Goal: Navigation & Orientation: Find specific page/section

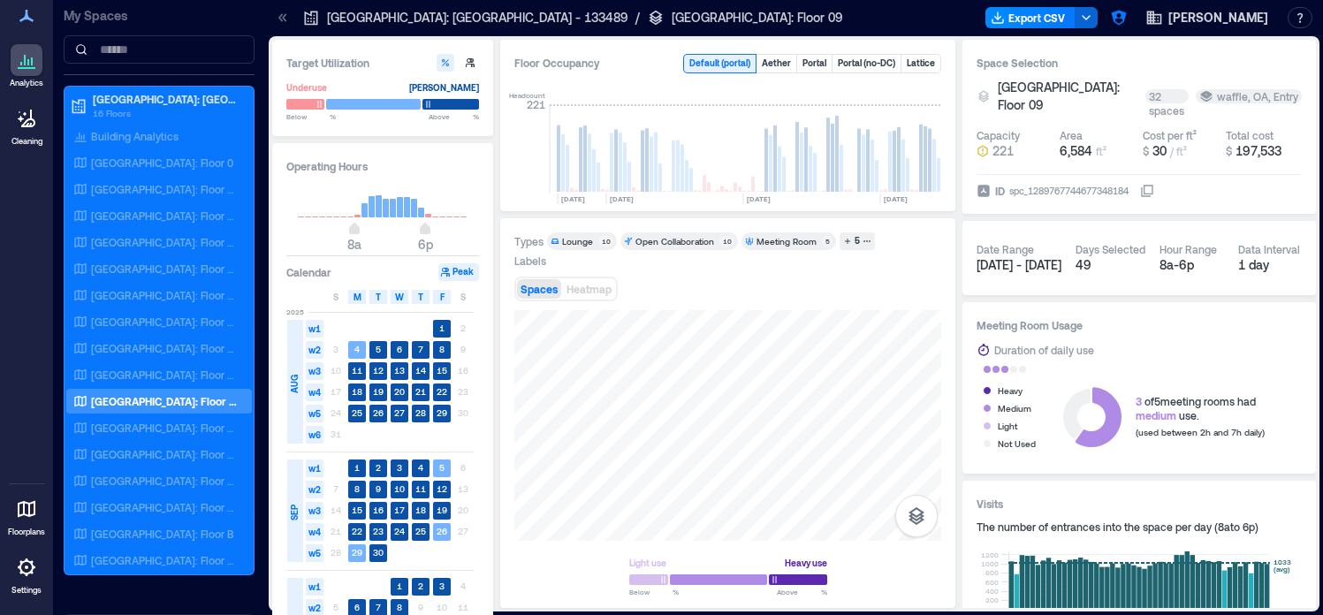
scroll to position [0, 1047]
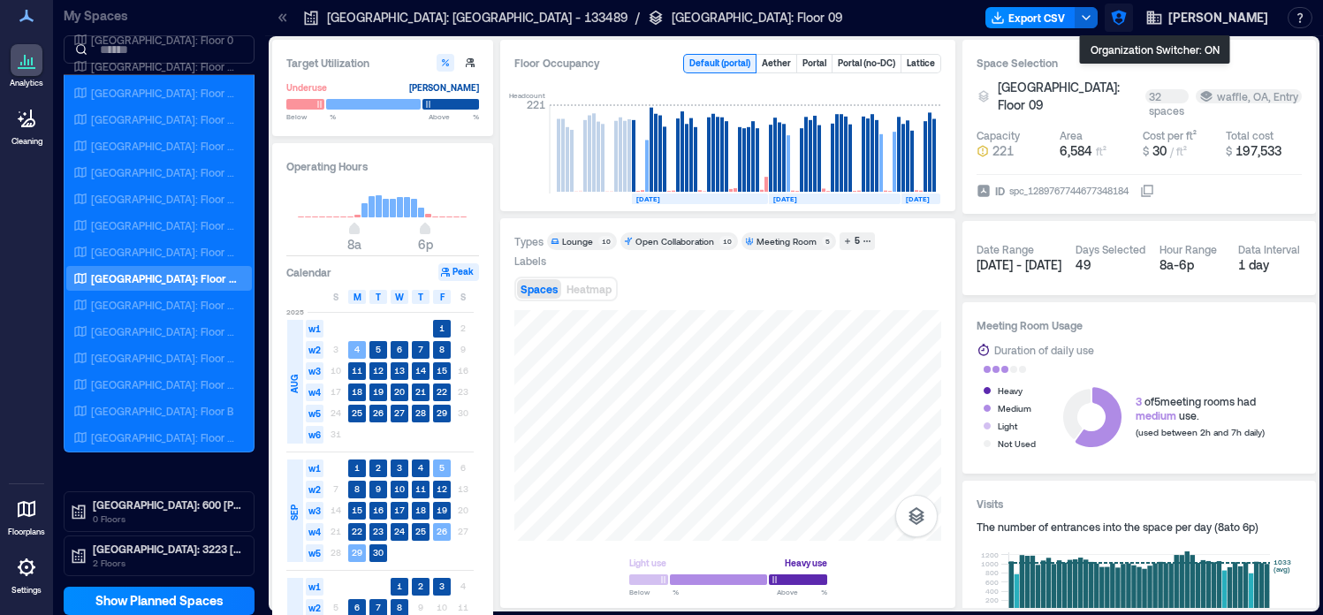
click at [1127, 25] on icon "button" at bounding box center [1119, 18] width 18 height 18
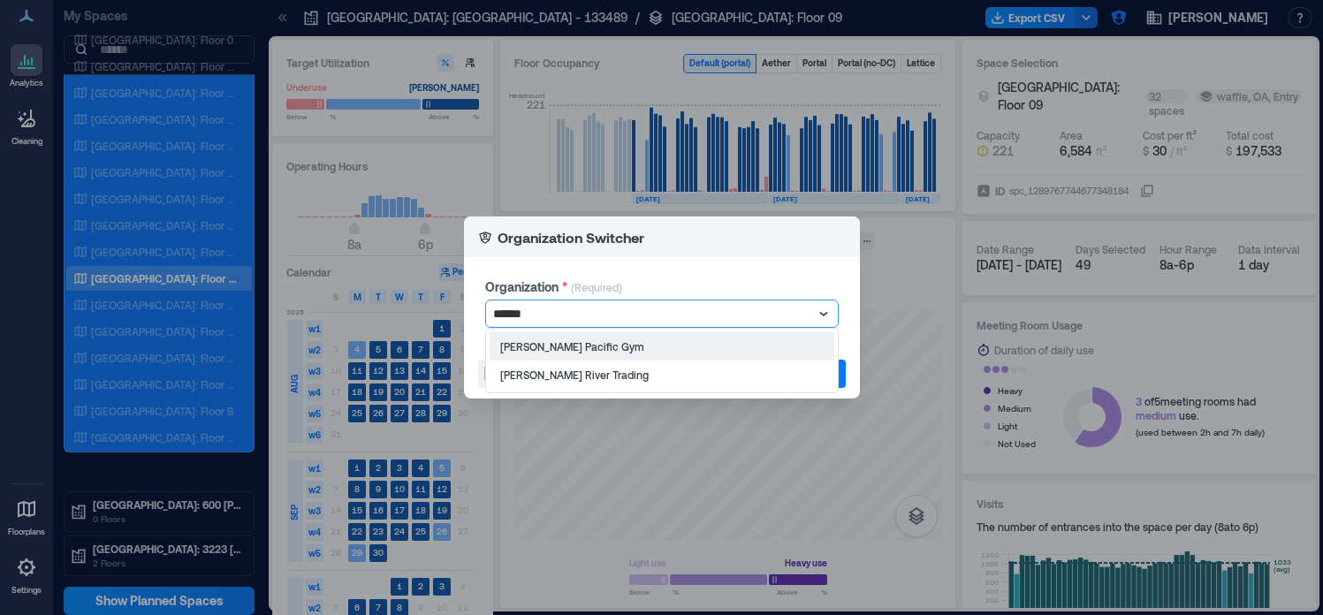
type input "******"
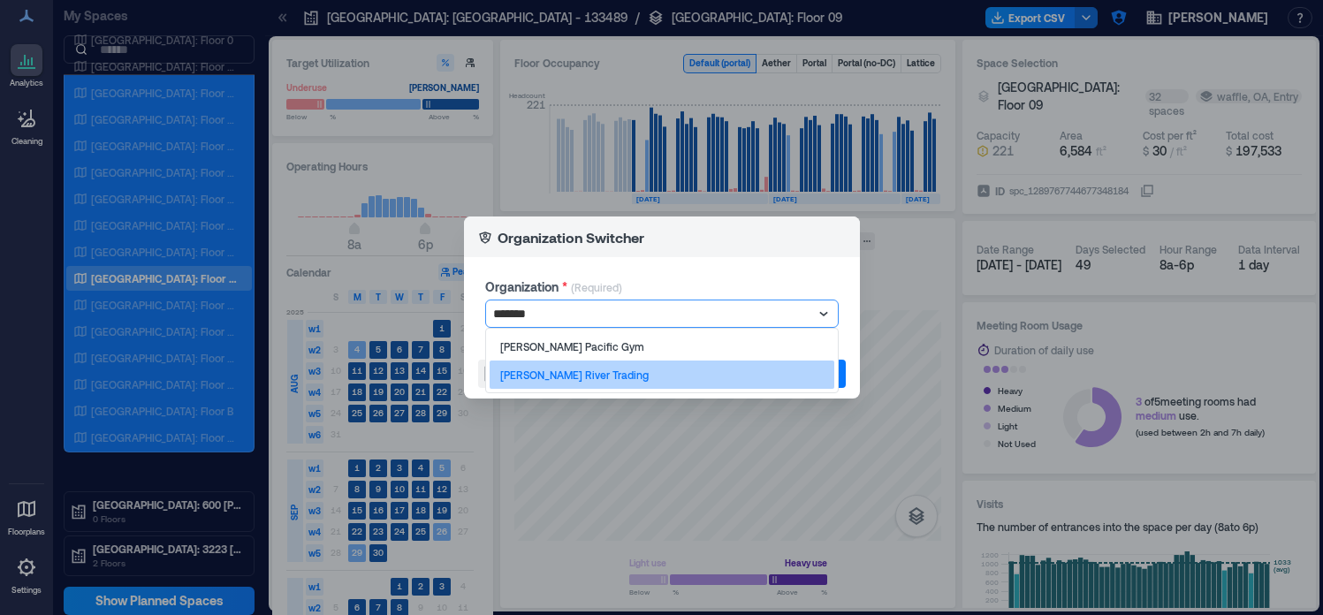
click at [512, 368] on p "[PERSON_NAME] River Trading" at bounding box center [574, 375] width 148 height 14
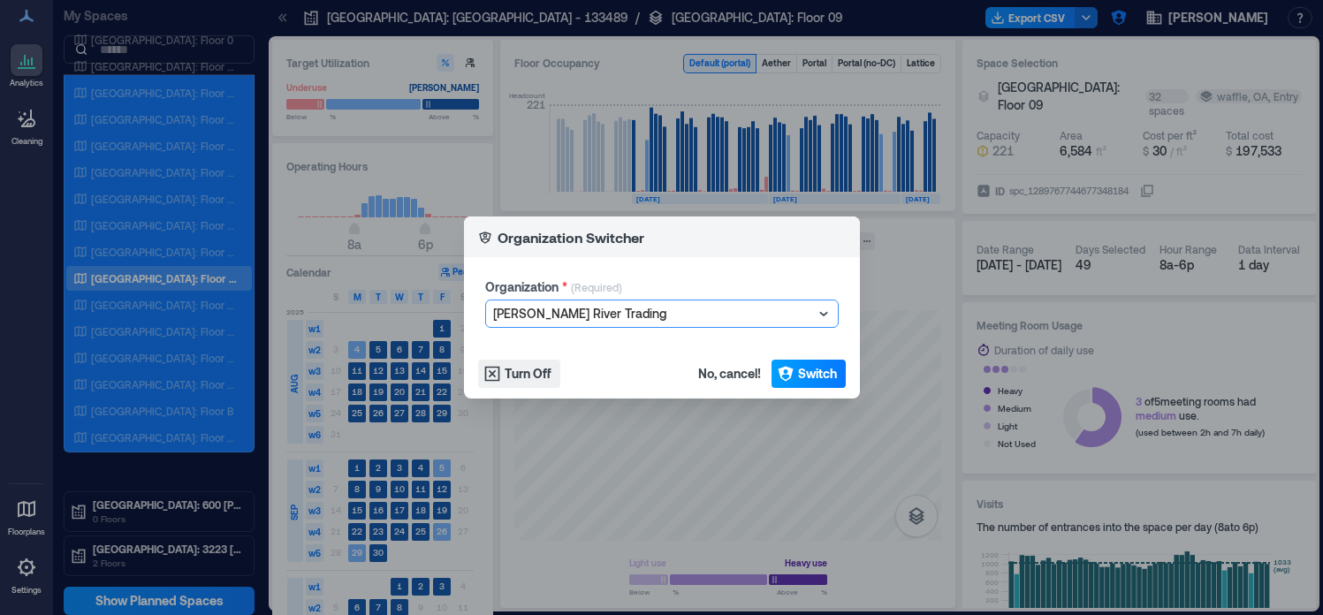
click at [830, 364] on button "Switch" at bounding box center [808, 374] width 74 height 28
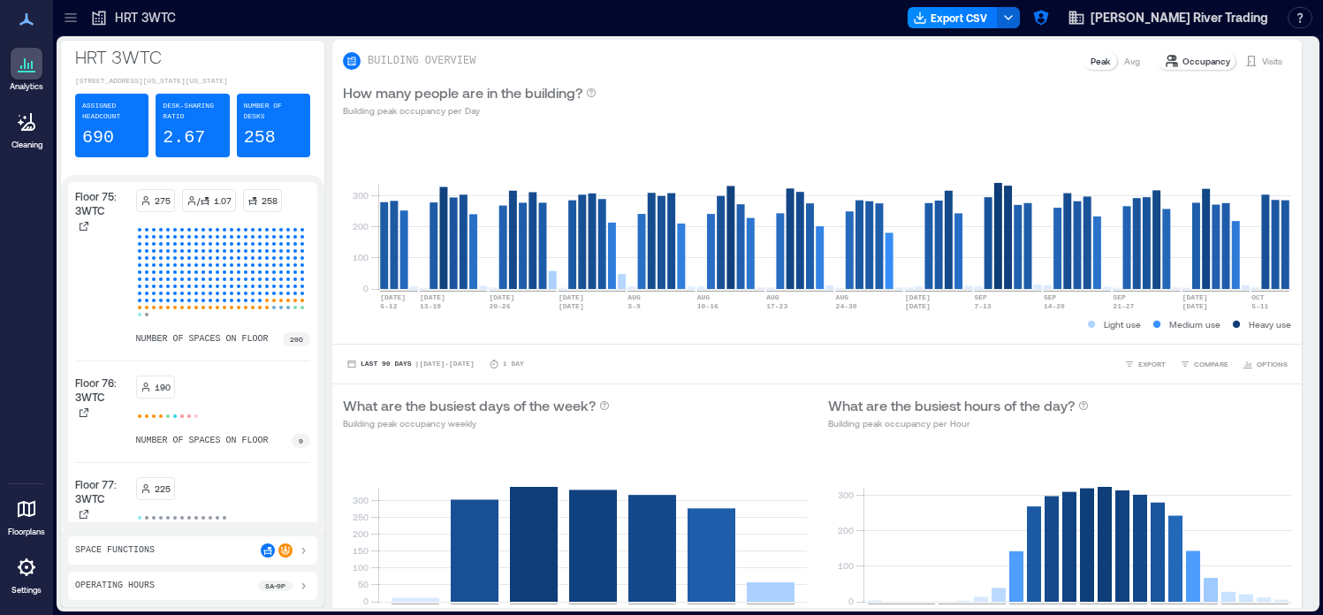
click at [72, 7] on div at bounding box center [71, 18] width 28 height 28
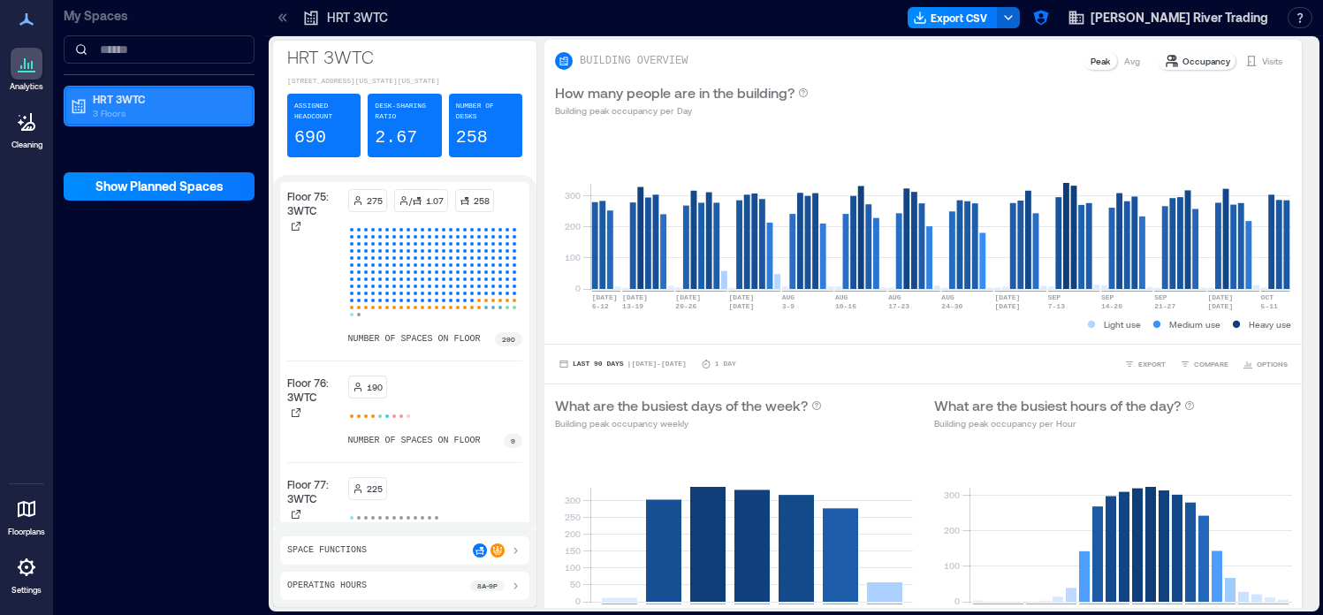
click at [168, 115] on p "3 Floors" at bounding box center [167, 113] width 148 height 14
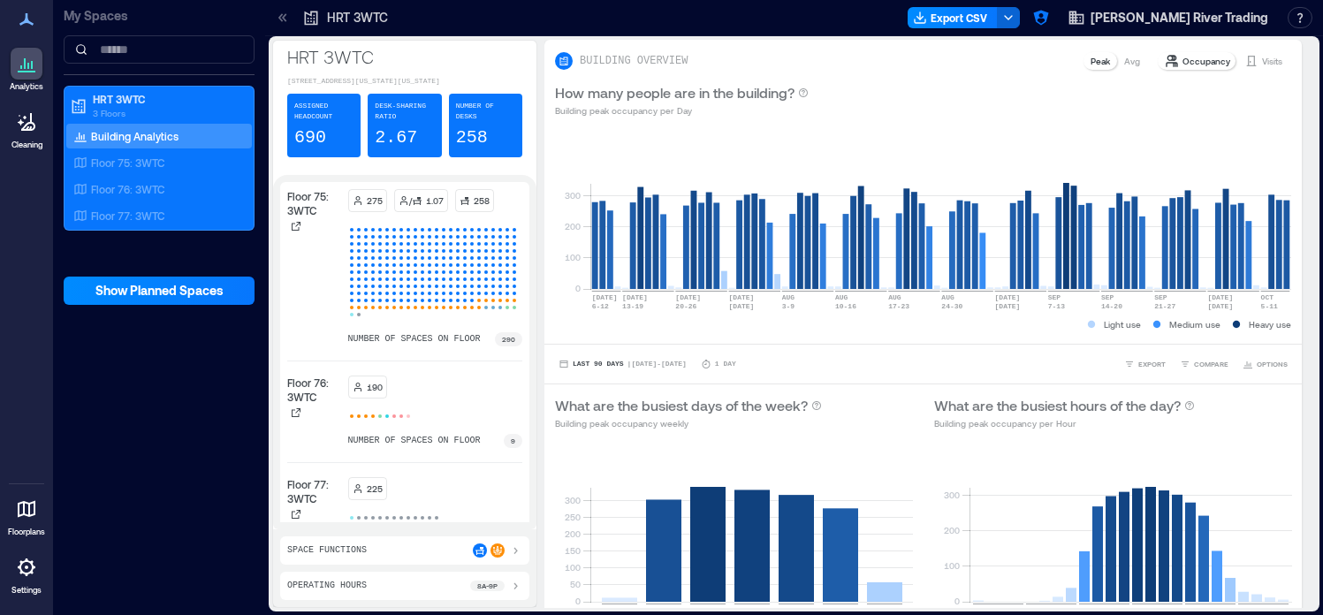
click at [165, 382] on div "My Spaces HRT 3WTC 3 Floors Building Analytics Floor 75: 3WTC Floor 76: 3WTC Fl…" at bounding box center [159, 307] width 212 height 615
